Goal: Task Accomplishment & Management: Use online tool/utility

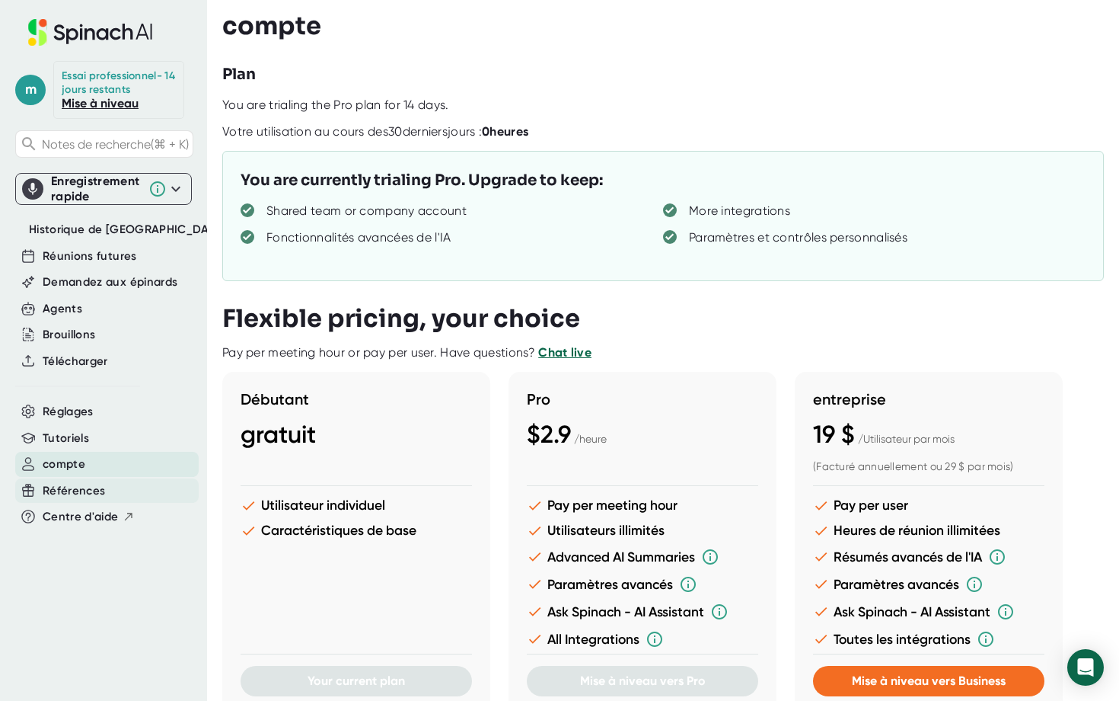
drag, startPoint x: 0, startPoint y: 0, endPoint x: 83, endPoint y: 503, distance: 510.1
click at [83, 500] on span "Références" at bounding box center [74, 491] width 63 height 18
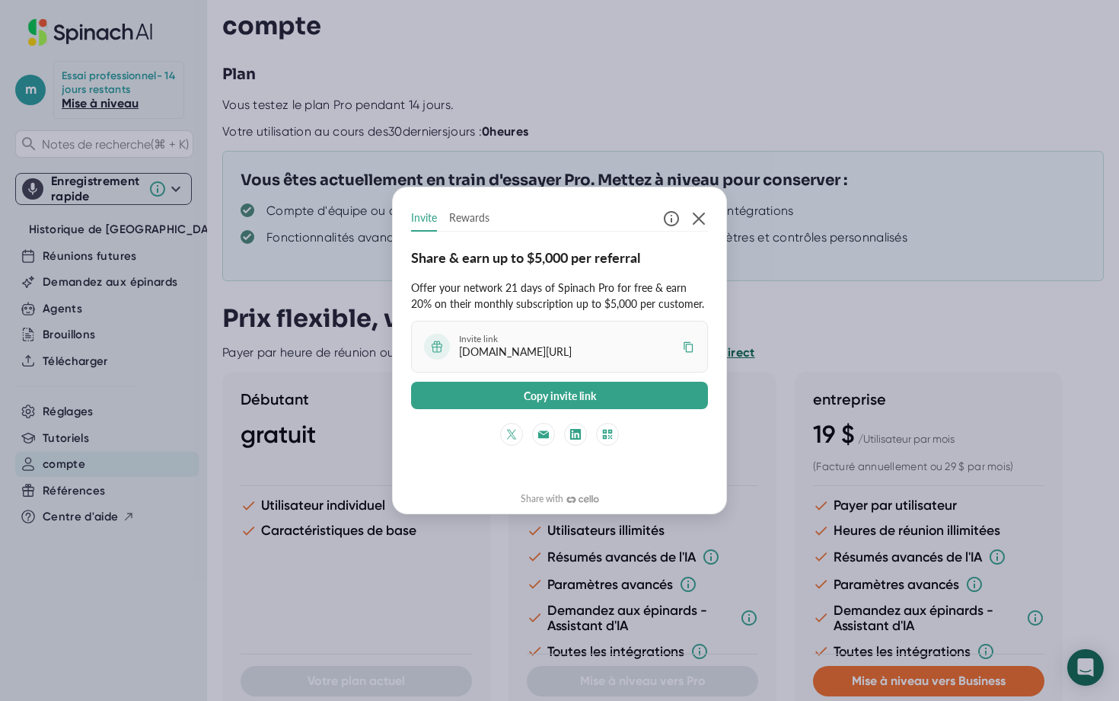
click at [324, 128] on div "Invite Rewards Share & earn up to $5,000 per referral Offer your network 21 day…" at bounding box center [559, 350] width 1119 height 701
click at [294, 431] on div "Invite Rewards Share & earn up to $5,000 per referral Offer your network 21 day…" at bounding box center [559, 350] width 1119 height 701
click at [701, 215] on icon "button" at bounding box center [699, 218] width 12 height 12
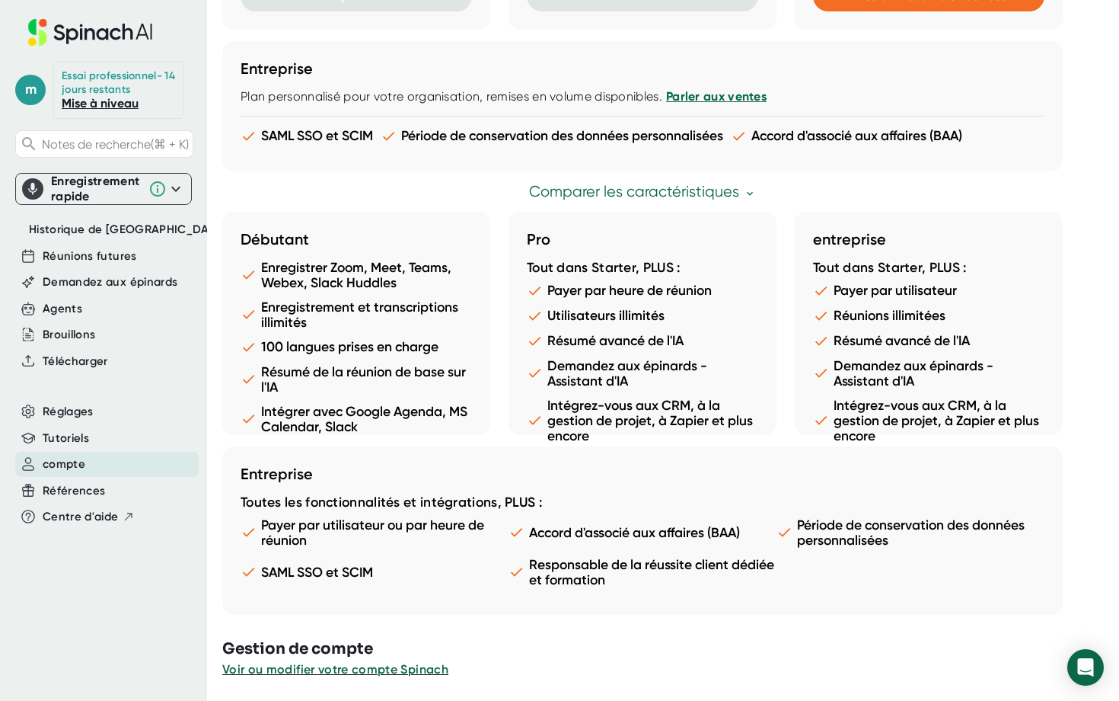
scroll to position [684, 0]
click at [75, 503] on div "Références" at bounding box center [107, 490] width 184 height 25
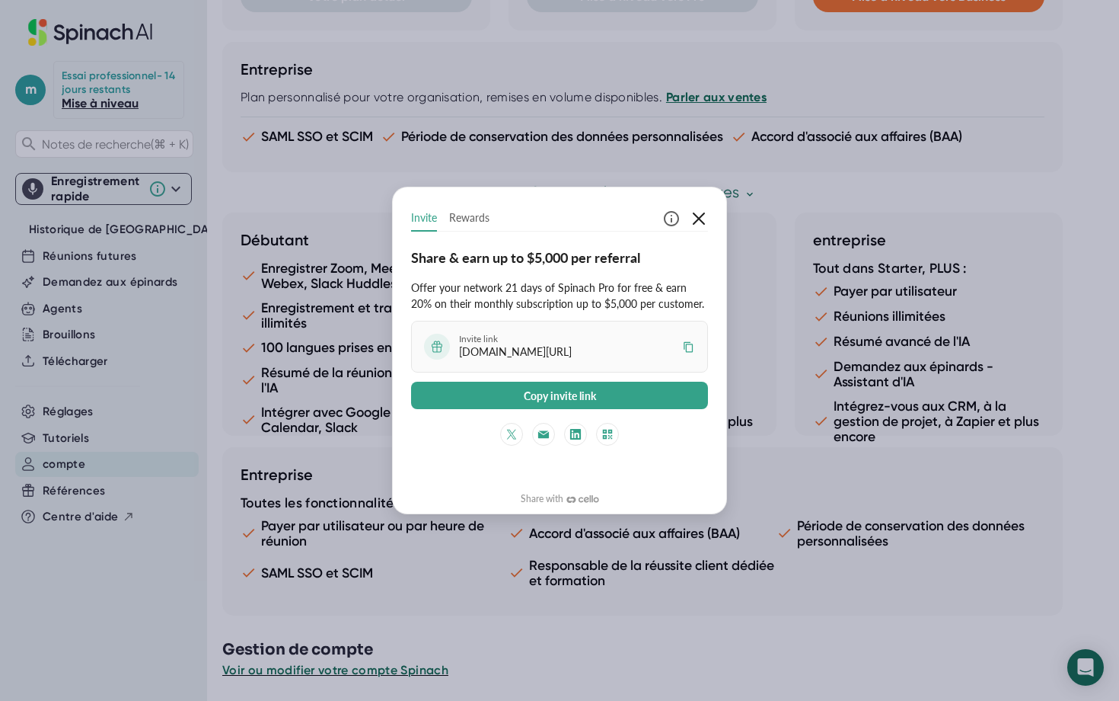
click at [698, 215] on icon "button" at bounding box center [699, 218] width 18 height 18
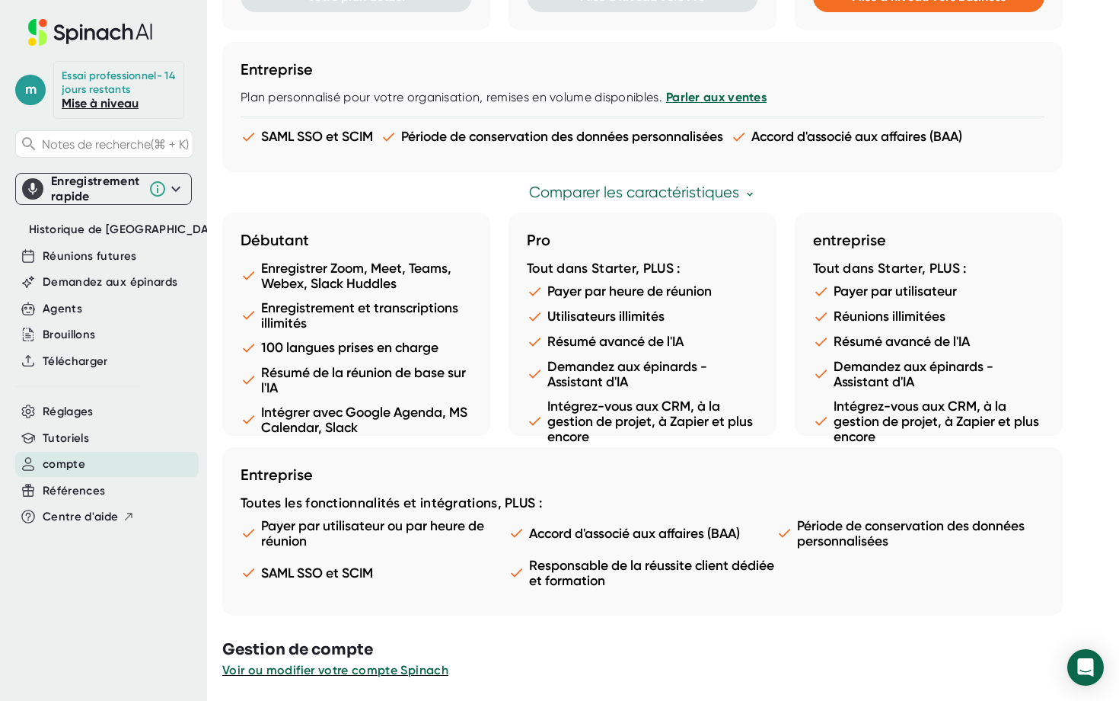
click at [65, 193] on div "Enregistrement rapide" at bounding box center [96, 189] width 90 height 30
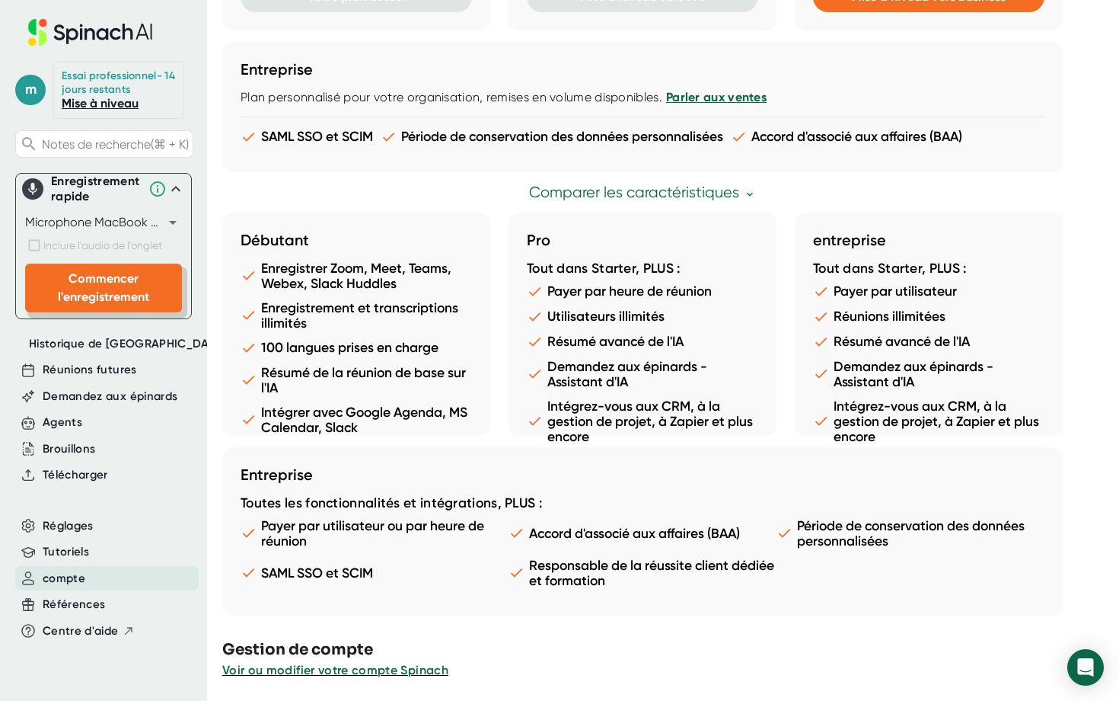
click at [88, 303] on span "Commencer l'enregistrement" at bounding box center [103, 287] width 91 height 33
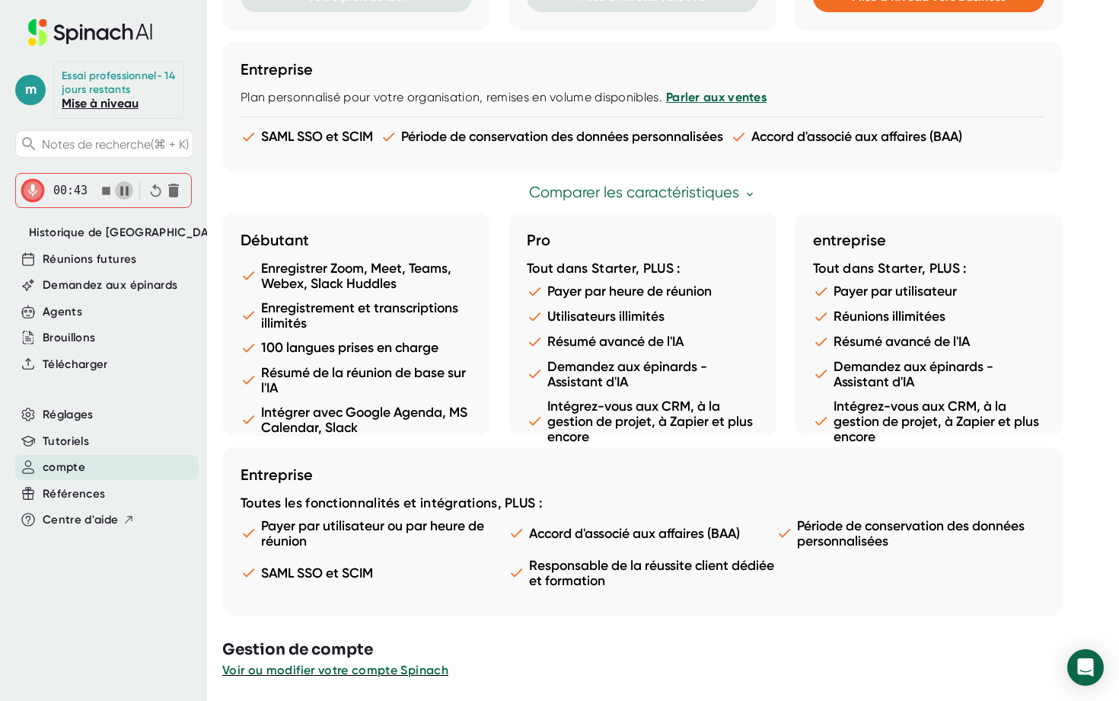
click at [122, 195] on icon "button" at bounding box center [124, 190] width 8 height 9
click at [104, 195] on icon "button" at bounding box center [106, 191] width 8 height 8
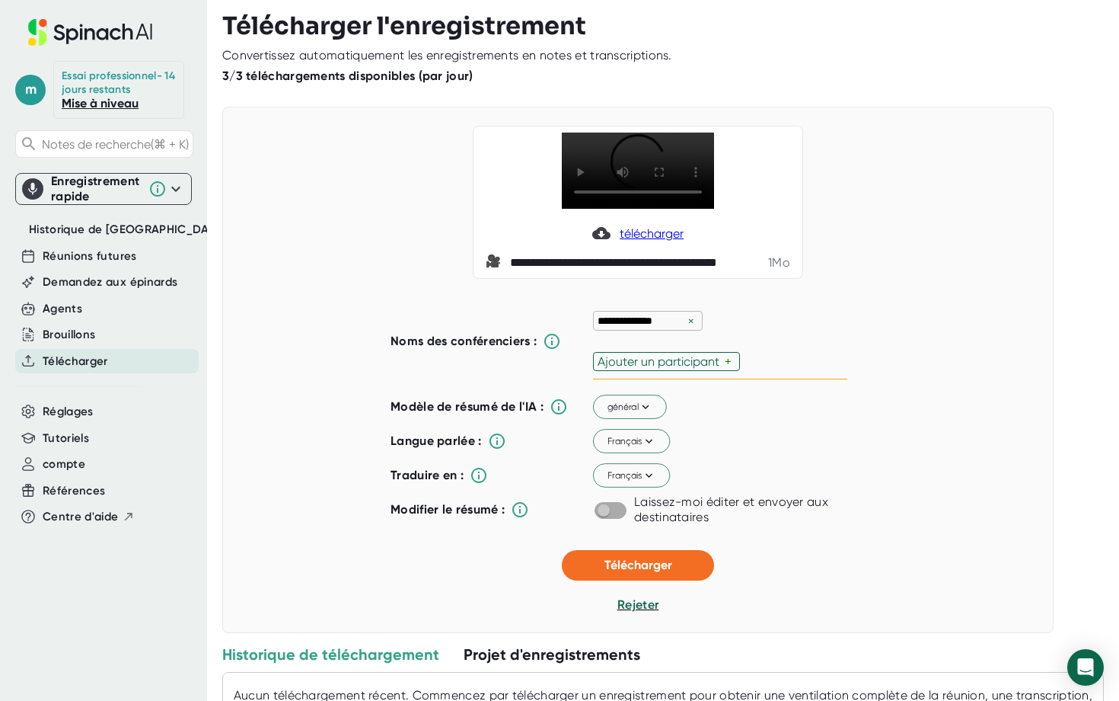
click at [613, 508] on input "checkbox" at bounding box center [603, 510] width 43 height 14
checkbox input "true"
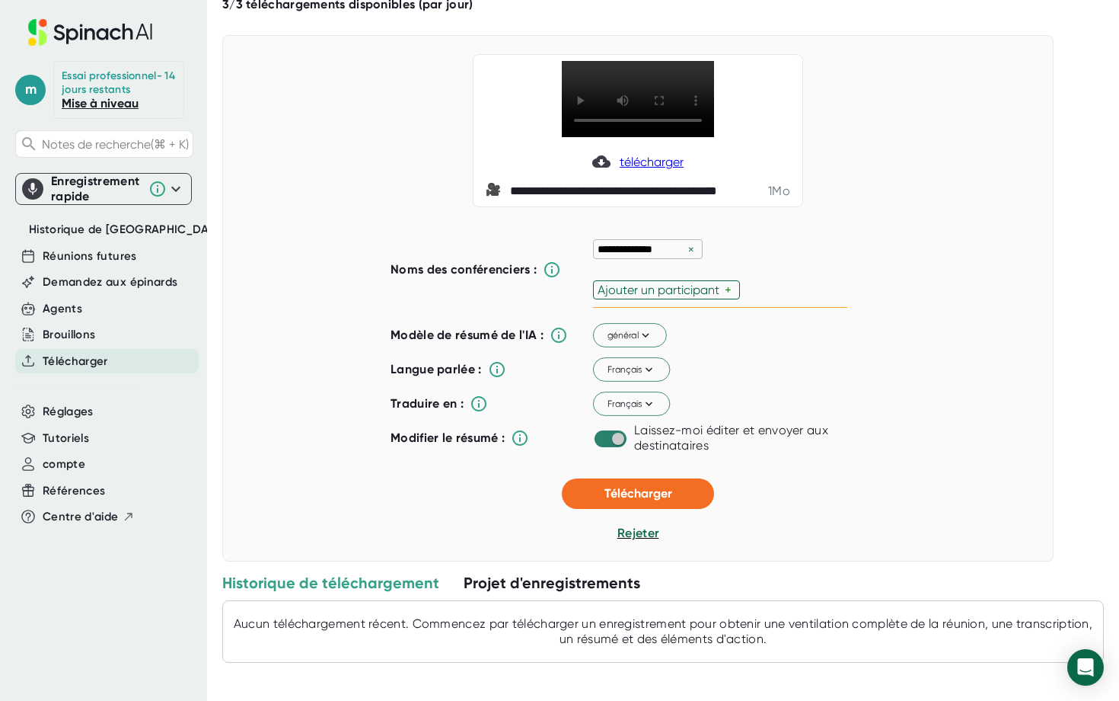
scroll to position [72, 0]
click at [621, 493] on span "Télécharger" at bounding box center [639, 493] width 68 height 14
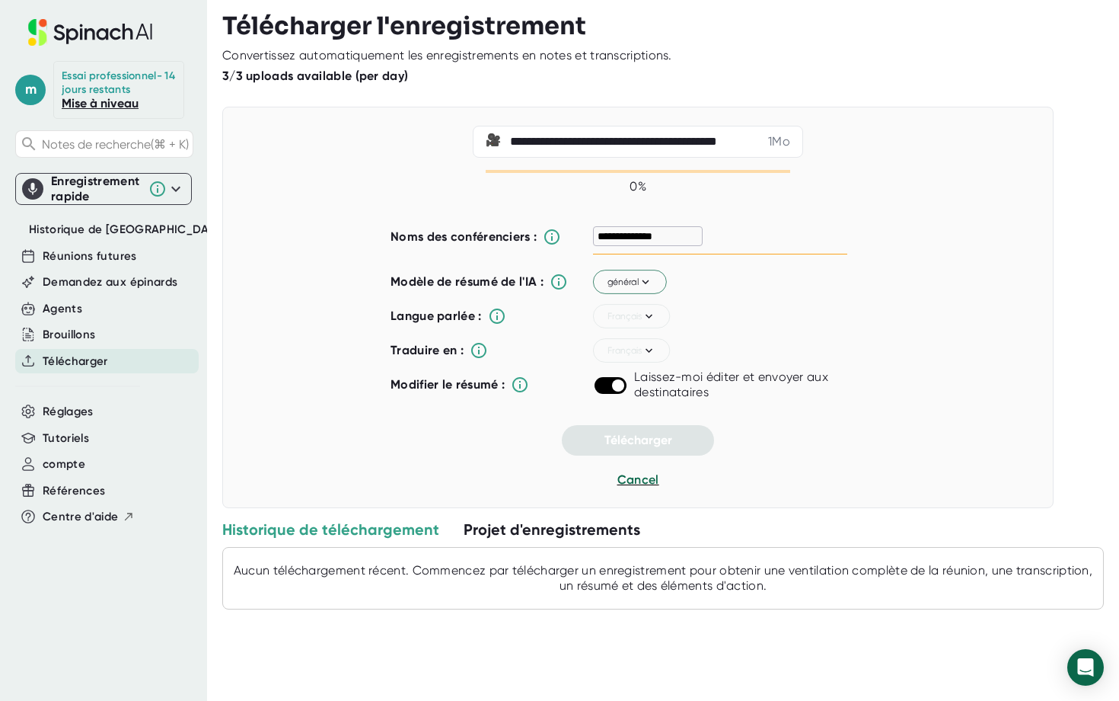
scroll to position [0, 0]
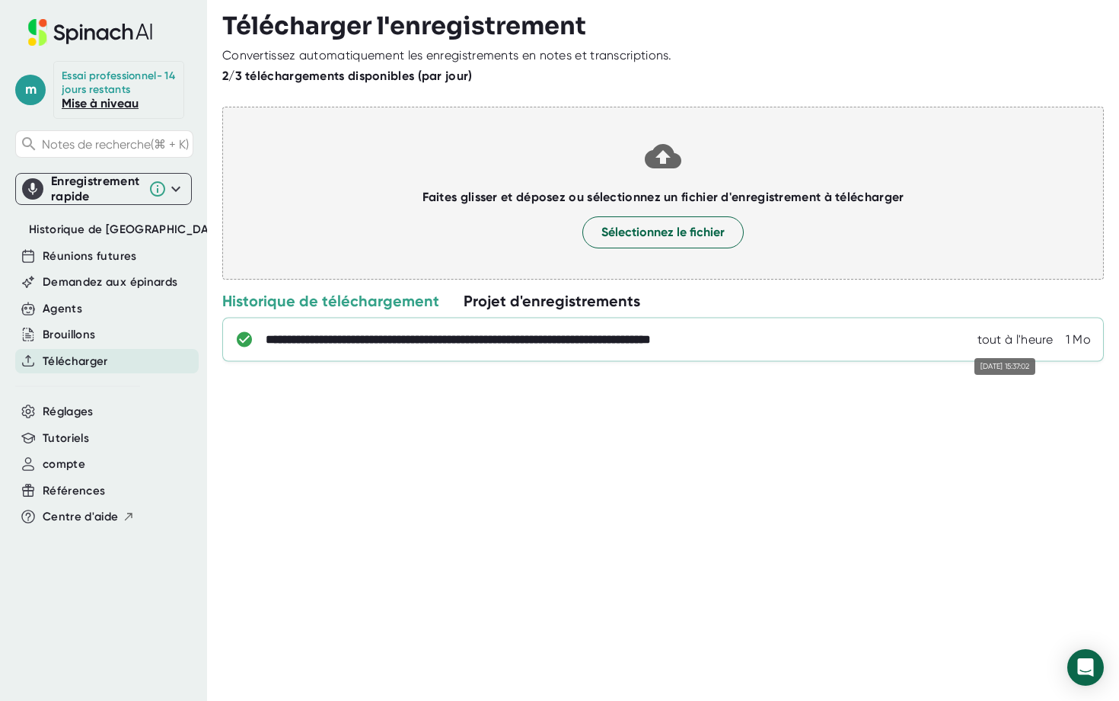
click at [1007, 345] on div "tout à l'heure" at bounding box center [1016, 339] width 76 height 15
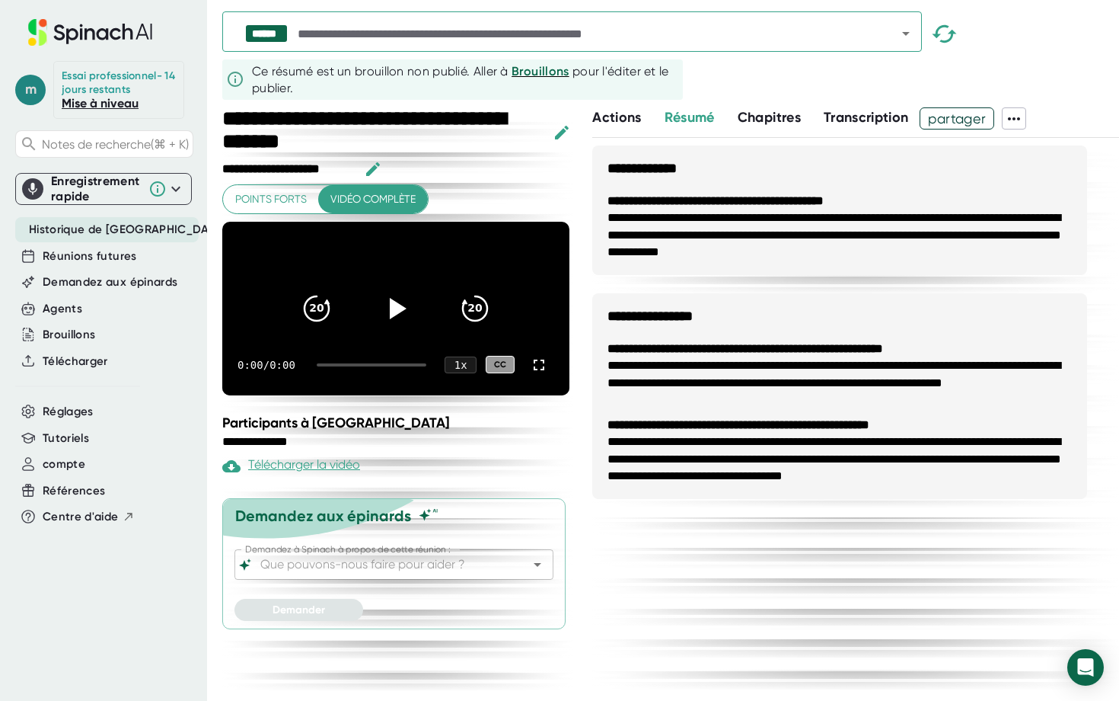
click at [29, 82] on span "m" at bounding box center [30, 90] width 30 height 30
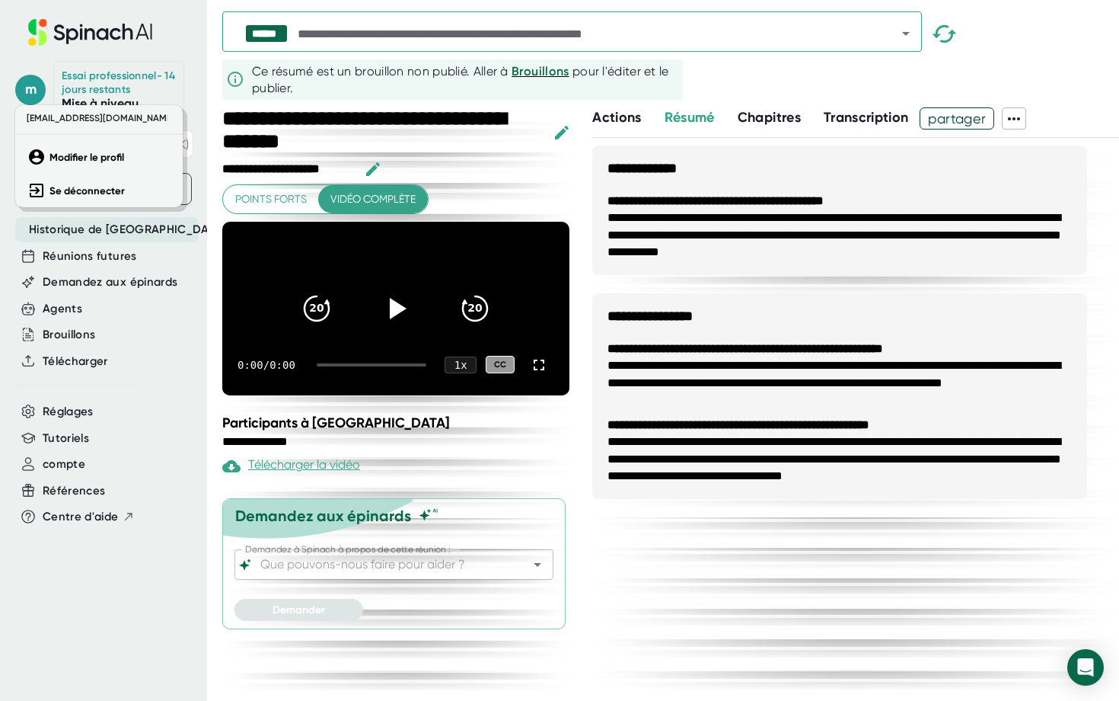
click at [187, 54] on div at bounding box center [559, 350] width 1119 height 701
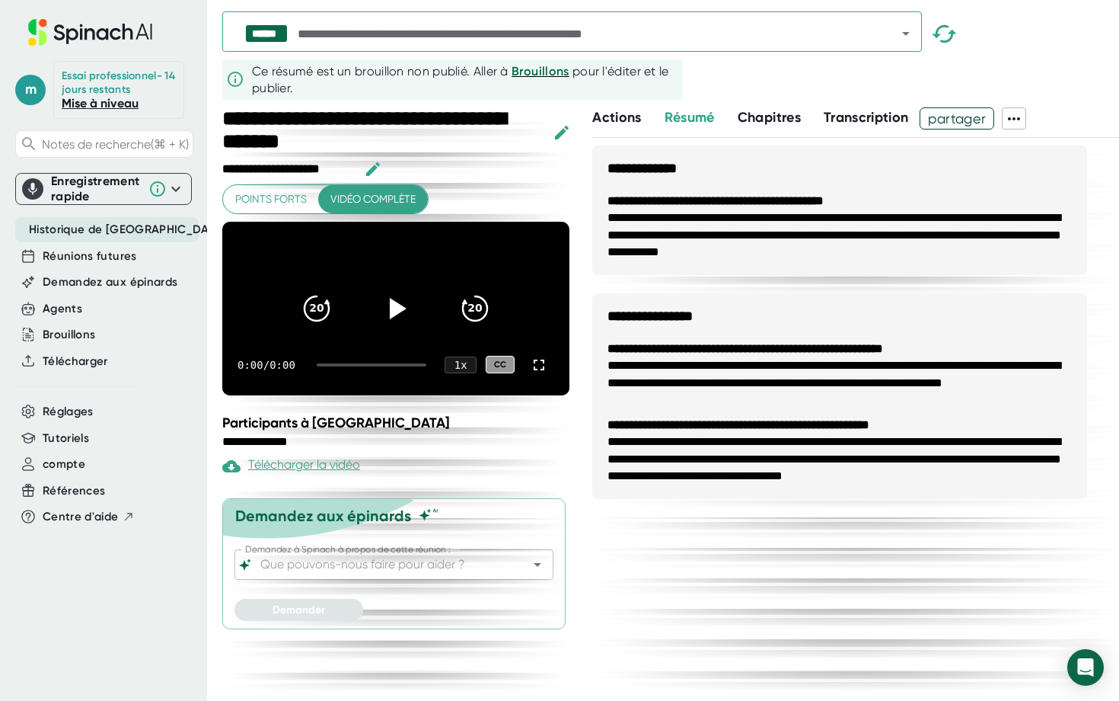
click at [69, 238] on span "Historique de [GEOGRAPHIC_DATA]" at bounding box center [127, 230] width 197 height 18
click at [82, 291] on span "Demandez aux épinards" at bounding box center [110, 282] width 135 height 18
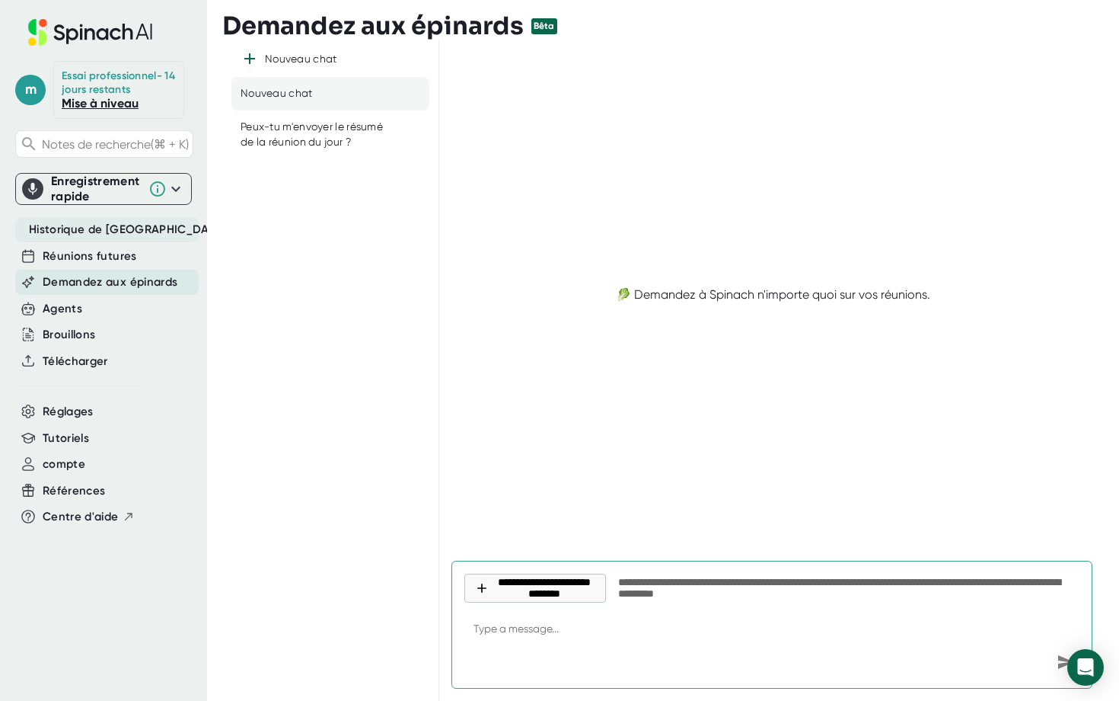
type textarea "x"
click at [74, 238] on span "Historique de [GEOGRAPHIC_DATA]" at bounding box center [127, 230] width 197 height 18
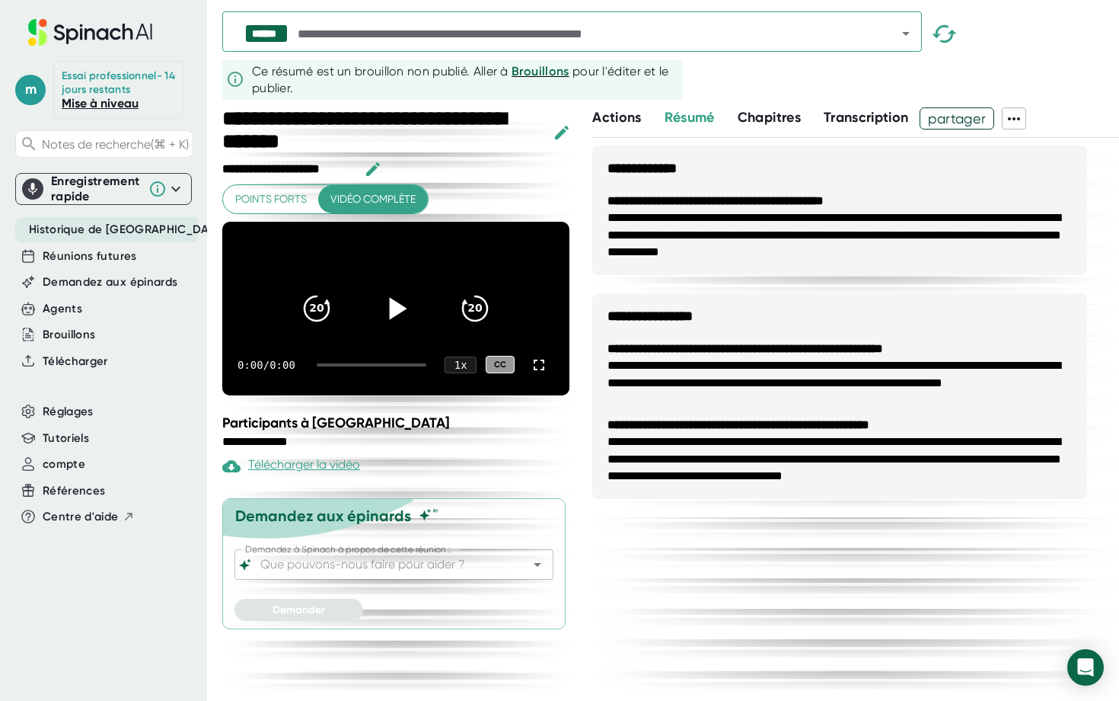
click at [381, 306] on icon at bounding box center [396, 308] width 38 height 38
click at [174, 194] on icon at bounding box center [176, 189] width 18 height 18
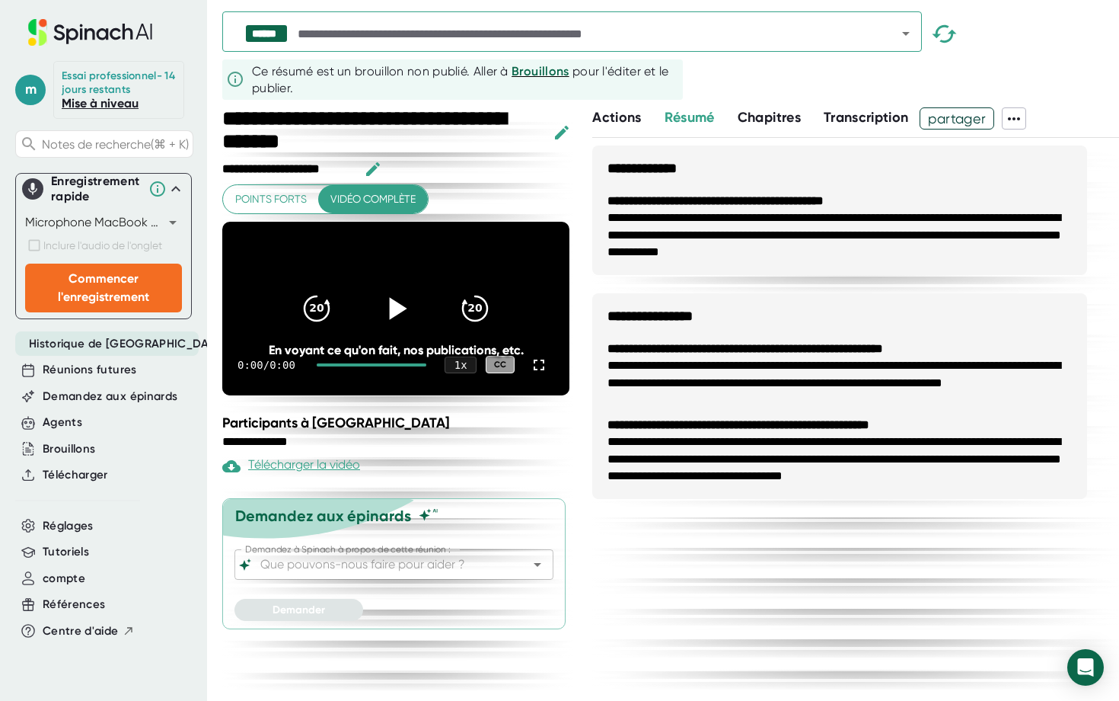
click at [75, 231] on body "**********" at bounding box center [559, 350] width 1119 height 701
click at [260, 85] on div at bounding box center [559, 350] width 1119 height 701
